Goal: Transaction & Acquisition: Purchase product/service

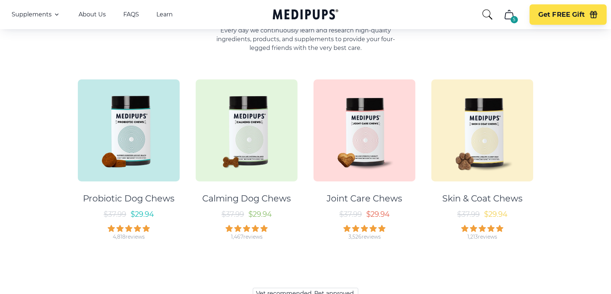
scroll to position [366, 0]
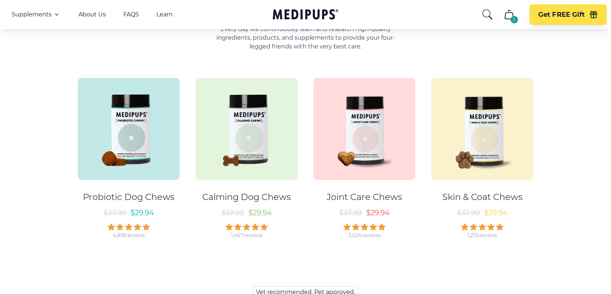
click at [134, 139] on img at bounding box center [129, 129] width 102 height 102
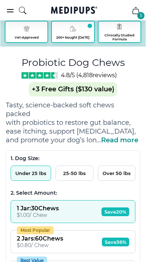
scroll to position [222, 0]
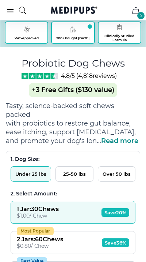
click at [75, 176] on button "25-50 lbs" at bounding box center [74, 173] width 38 height 15
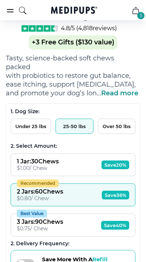
scroll to position [270, 0]
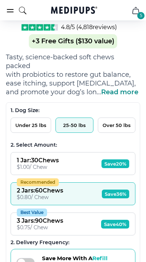
click at [35, 125] on button "Under 25 lbs" at bounding box center [31, 125] width 40 height 15
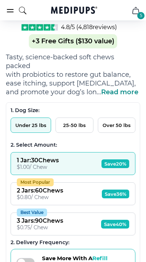
click at [70, 125] on button "25-50 lbs" at bounding box center [74, 125] width 38 height 15
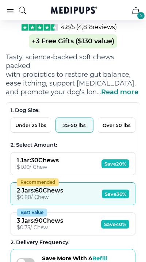
click at [37, 129] on button "Under 25 lbs" at bounding box center [31, 125] width 40 height 15
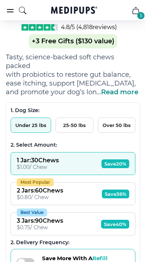
click at [67, 129] on button "25-50 lbs" at bounding box center [74, 125] width 38 height 15
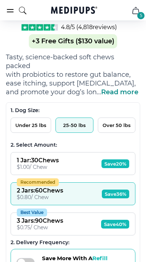
click at [109, 127] on button "Over 50 lbs" at bounding box center [117, 125] width 38 height 15
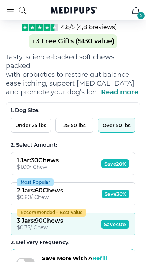
click at [73, 128] on button "25-50 lbs" at bounding box center [74, 125] width 38 height 15
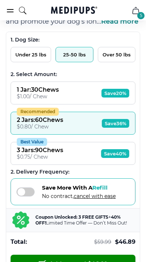
scroll to position [343, 0]
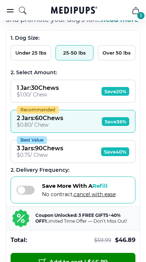
click at [32, 58] on button "Under 25 lbs" at bounding box center [31, 52] width 40 height 15
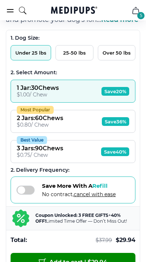
click at [74, 55] on button "25-50 lbs" at bounding box center [74, 52] width 38 height 15
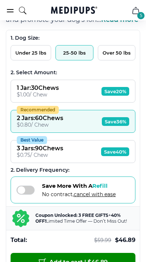
click at [41, 53] on button "Under 25 lbs" at bounding box center [31, 52] width 40 height 15
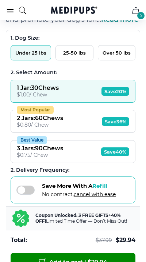
click at [76, 53] on button "25-50 lbs" at bounding box center [74, 52] width 38 height 15
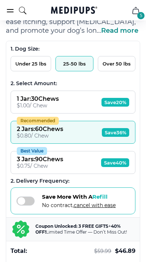
scroll to position [319, 0]
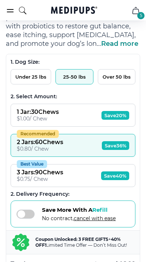
click at [36, 83] on button "Under 25 lbs" at bounding box center [31, 76] width 40 height 15
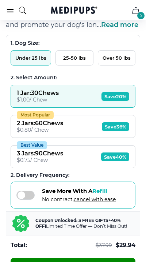
scroll to position [341, 0]
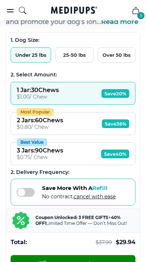
click at [76, 54] on button "25-50 lbs" at bounding box center [74, 54] width 38 height 15
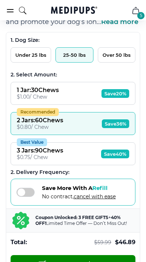
click at [79, 98] on button "1 Jar : 30 Chews $ 1.00 / Chew Save 20%" at bounding box center [73, 93] width 124 height 23
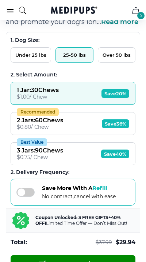
click at [44, 57] on button "Under 25 lbs" at bounding box center [31, 54] width 40 height 15
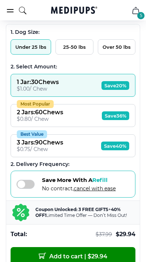
scroll to position [351, 0]
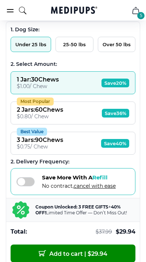
click at [74, 250] on span "Add to cart | $ 29.94" at bounding box center [73, 254] width 68 height 8
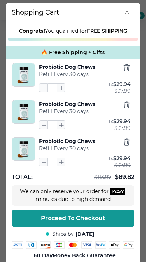
click at [127, 143] on icon "button" at bounding box center [126, 142] width 8 height 8
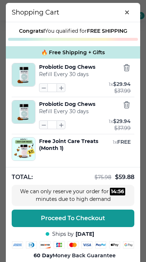
click at [126, 106] on icon "button" at bounding box center [126, 105] width 8 height 8
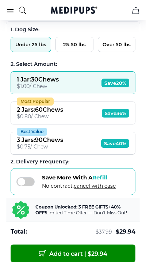
click at [69, 252] on span "Add to cart | $ 29.94" at bounding box center [73, 254] width 68 height 8
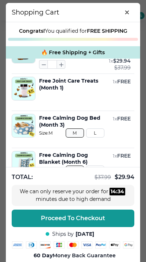
scroll to position [0, 0]
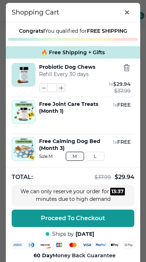
click at [126, 13] on icon "close-cart" at bounding box center [127, 13] width 4 height 4
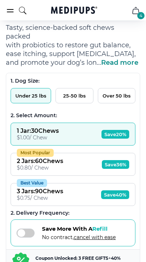
scroll to position [302, 0]
